Goal: Transaction & Acquisition: Subscribe to service/newsletter

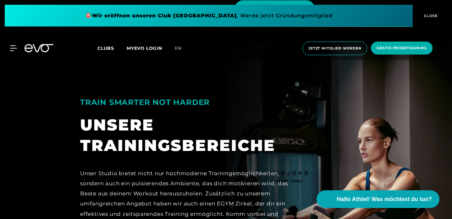
scroll to position [872, 0]
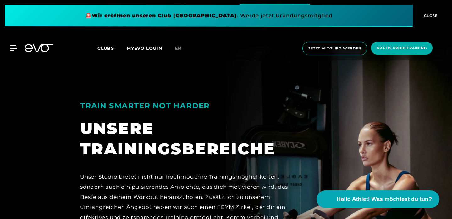
click at [436, 16] on span "CLOSE" at bounding box center [430, 16] width 15 height 6
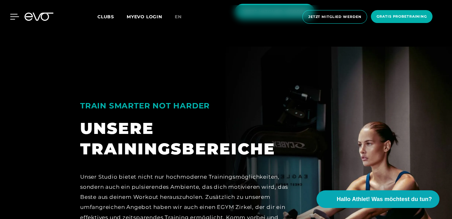
click at [8, 17] on div at bounding box center [9, 17] width 19 height 6
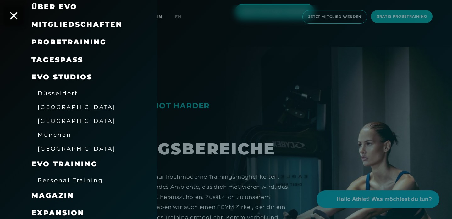
scroll to position [50, 0]
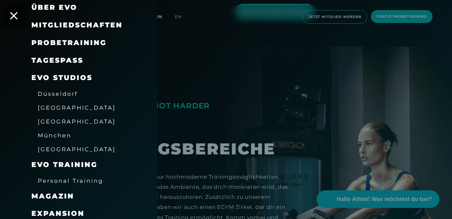
click at [102, 25] on span "Mitgliedschaften" at bounding box center [76, 25] width 91 height 8
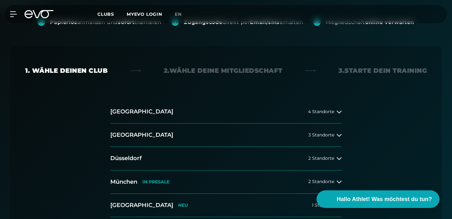
scroll to position [124, 0]
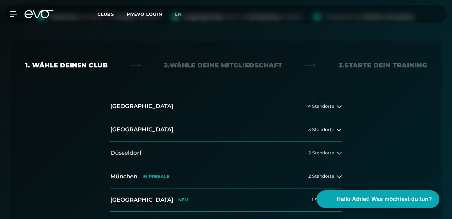
click at [341, 141] on button "[GEOGRAPHIC_DATA] 2 Standorte" at bounding box center [225, 152] width 231 height 23
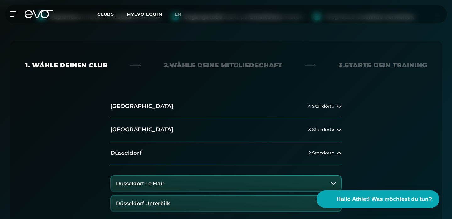
click at [210, 176] on button "Düsseldorf Le Flair" at bounding box center [226, 184] width 230 height 16
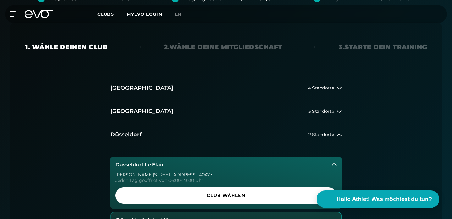
scroll to position [141, 0]
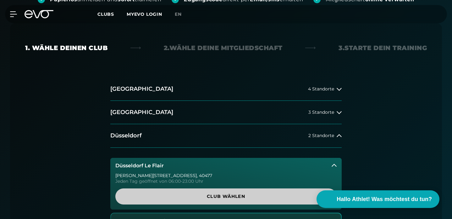
click at [238, 193] on span "Club wählen" at bounding box center [226, 196] width 206 height 7
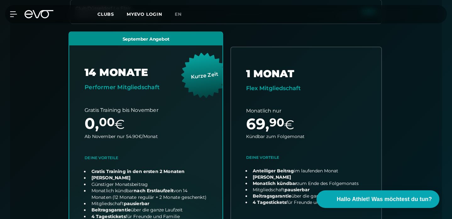
scroll to position [0, 0]
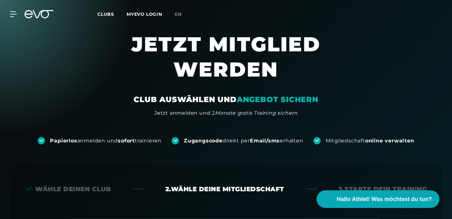
click at [28, 14] on icon at bounding box center [29, 14] width 8 height 8
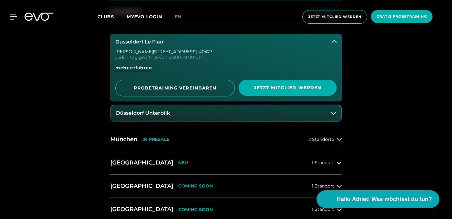
scroll to position [323, 0]
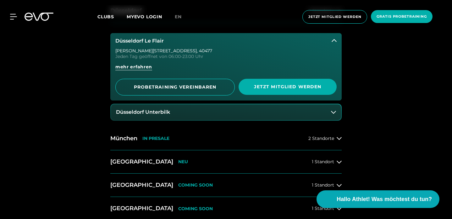
click at [246, 122] on div "Düsseldorf Le Flair [PERSON_NAME][STREET_ADDRESS] Jeden Tag geöffnet von 06:00-…" at bounding box center [225, 75] width 231 height 104
click at [246, 114] on button "Düsseldorf Unterbilk" at bounding box center [226, 112] width 230 height 16
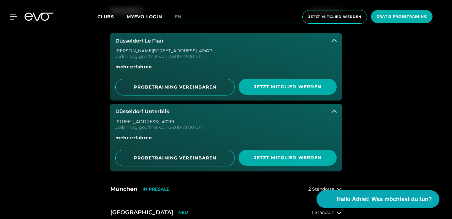
scroll to position [332, 0]
